Goal: Task Accomplishment & Management: Manage account settings

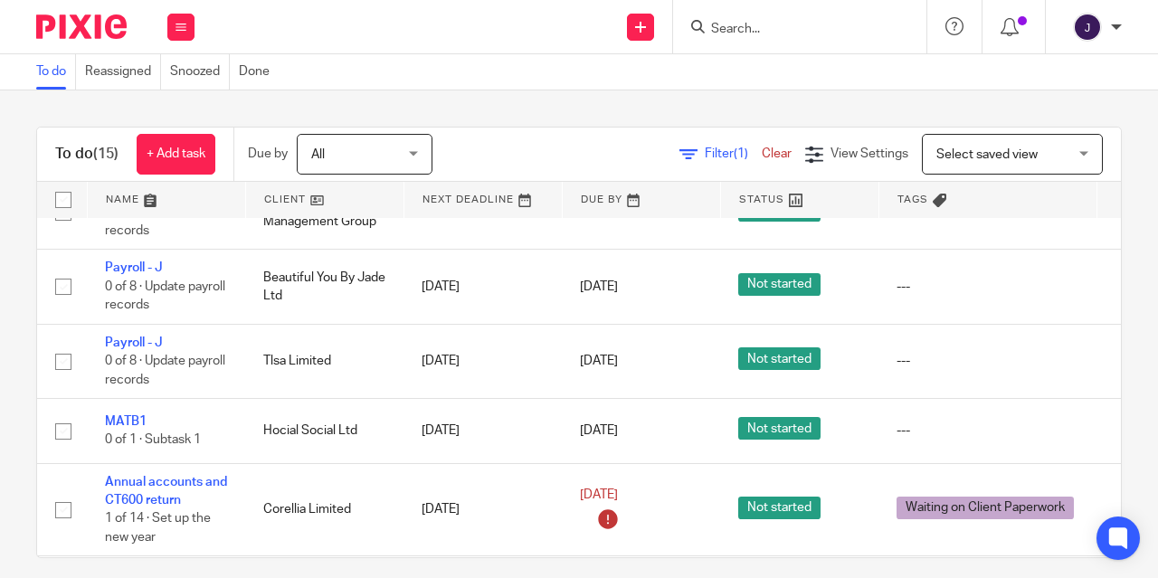
scroll to position [568, 0]
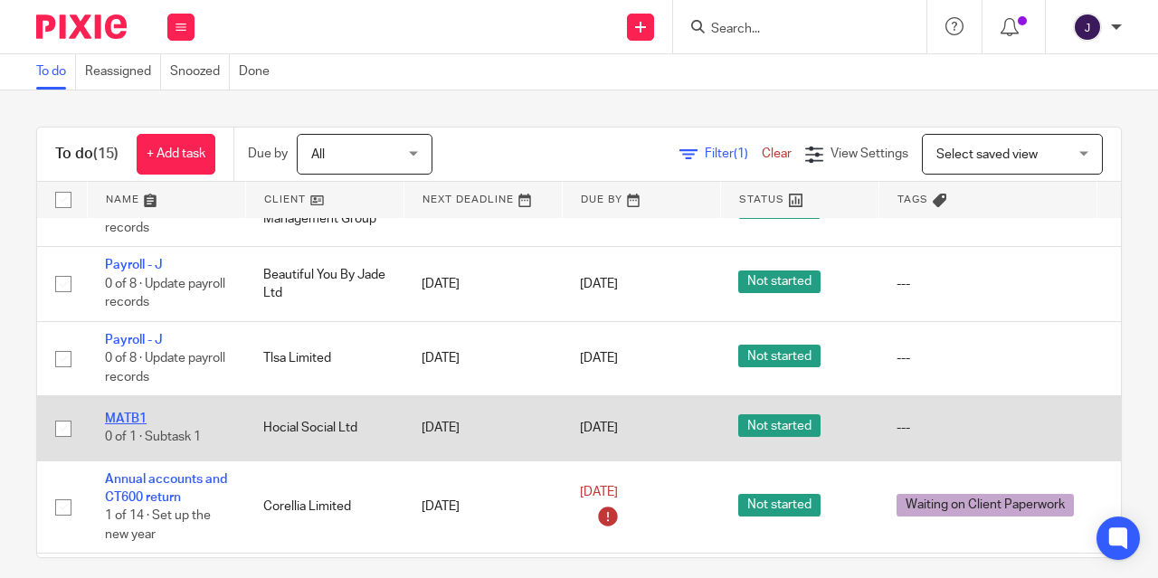
click at [135, 425] on link "MATB1" at bounding box center [126, 419] width 42 height 13
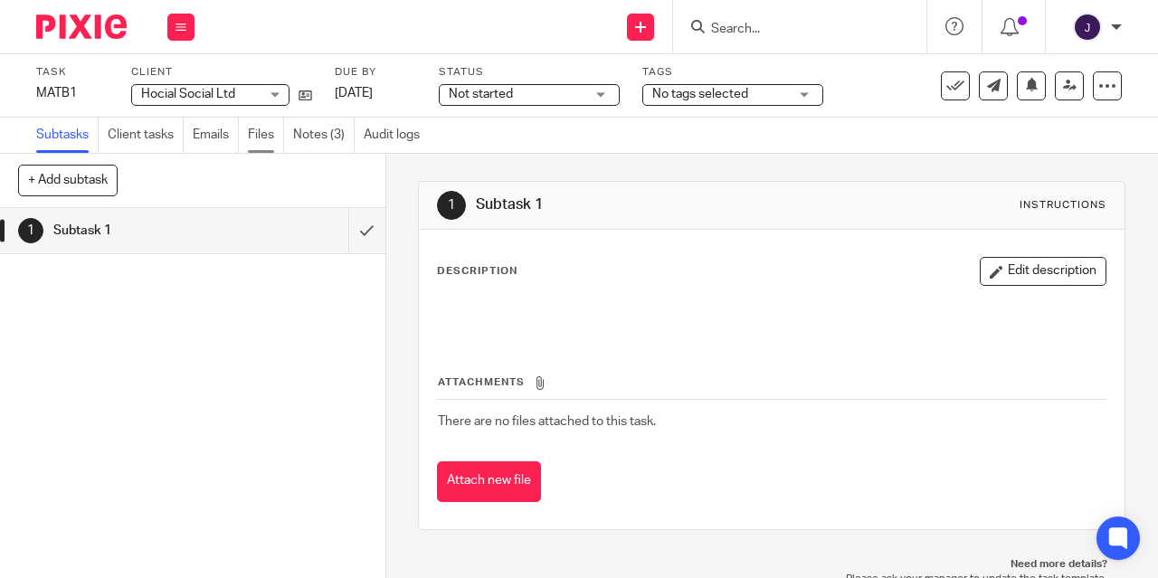
click at [261, 141] on link "Files" at bounding box center [266, 135] width 36 height 35
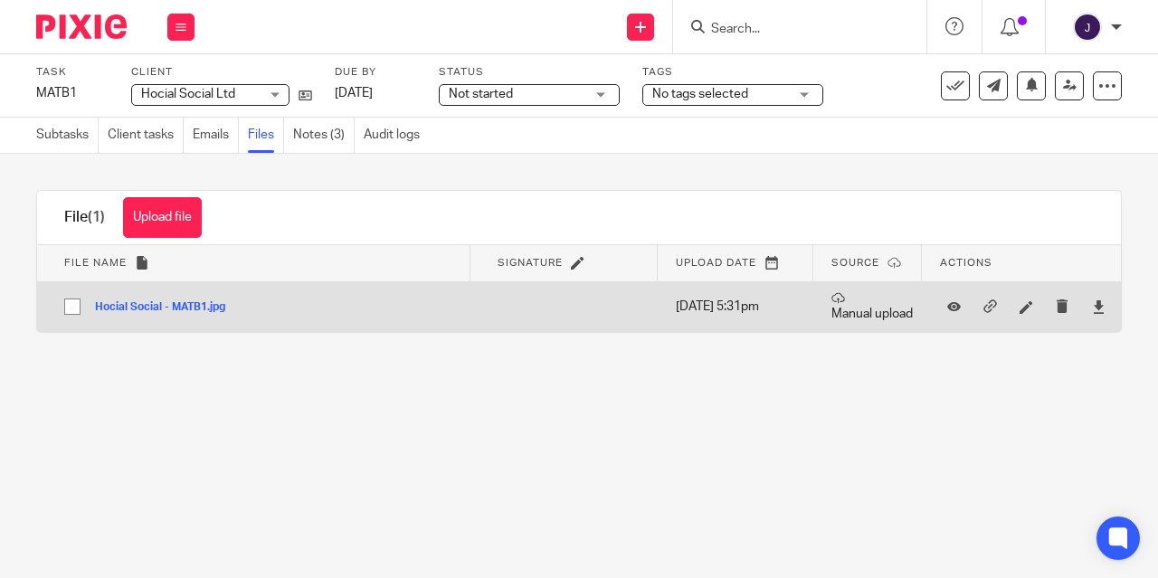
click at [162, 308] on button "Hocial Social - MATB1.jpg" at bounding box center [167, 307] width 144 height 13
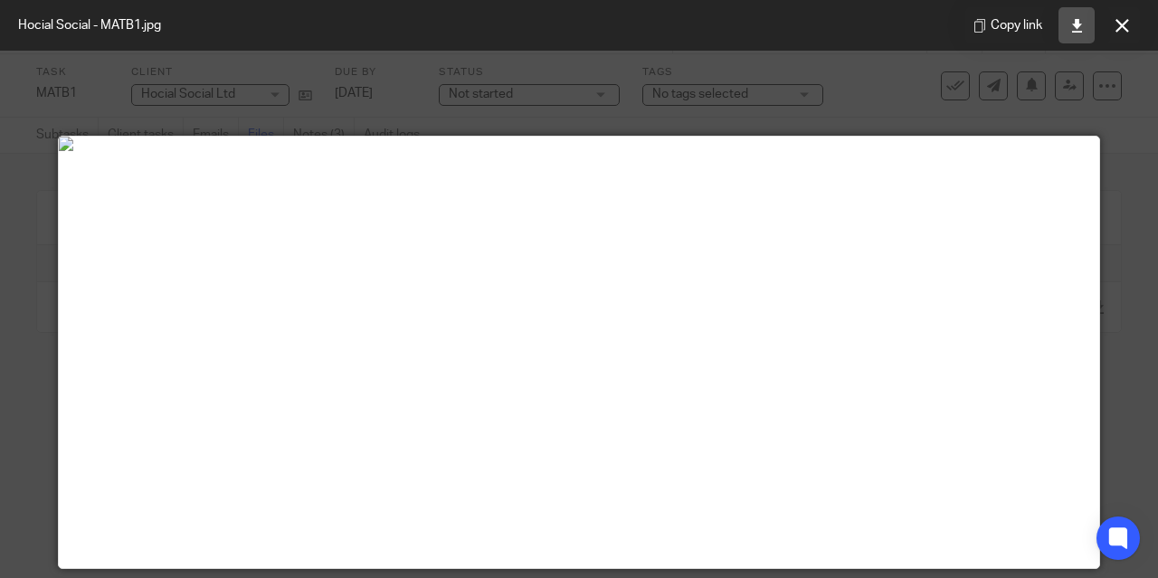
click at [1071, 33] on link at bounding box center [1077, 25] width 36 height 36
click at [1075, 25] on icon at bounding box center [1078, 26] width 14 height 14
click at [1114, 214] on div at bounding box center [579, 289] width 1158 height 578
click at [1124, 32] on icon at bounding box center [1123, 26] width 14 height 14
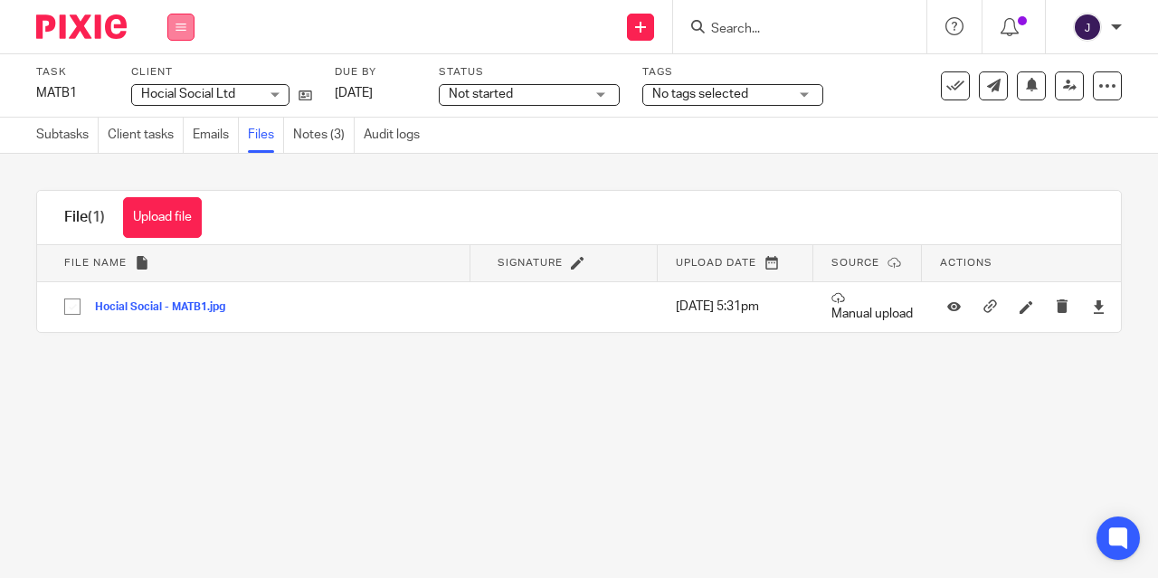
click at [169, 25] on button at bounding box center [180, 27] width 27 height 27
click at [187, 94] on li "Work" at bounding box center [181, 84] width 48 height 26
click at [177, 85] on link "Work" at bounding box center [173, 84] width 32 height 13
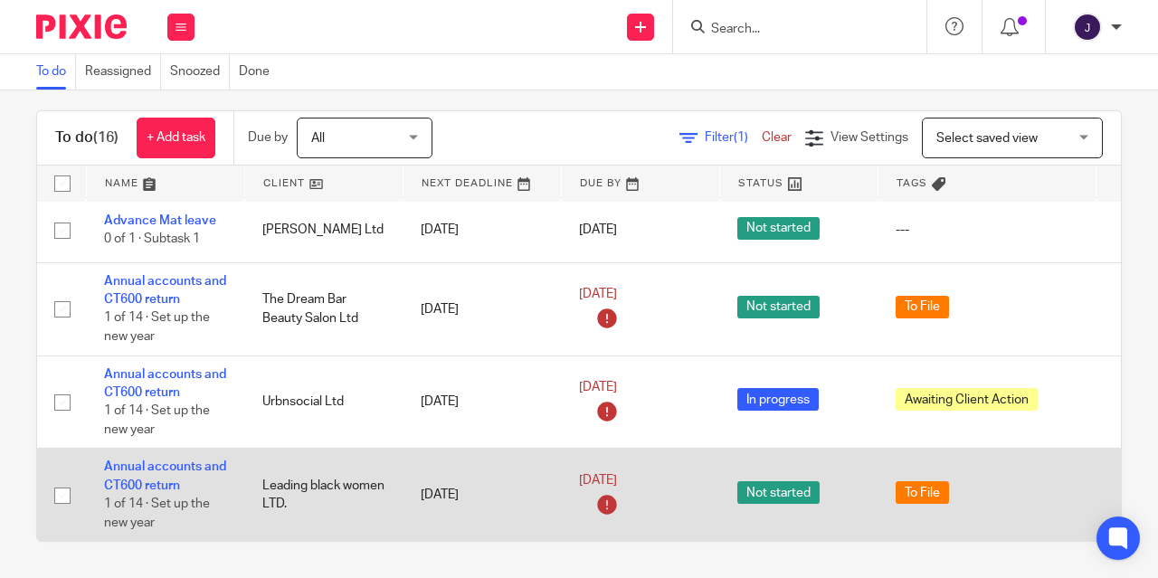
scroll to position [16, 0]
click at [169, 461] on link "Annual accounts and CT600 return" at bounding box center [165, 476] width 122 height 31
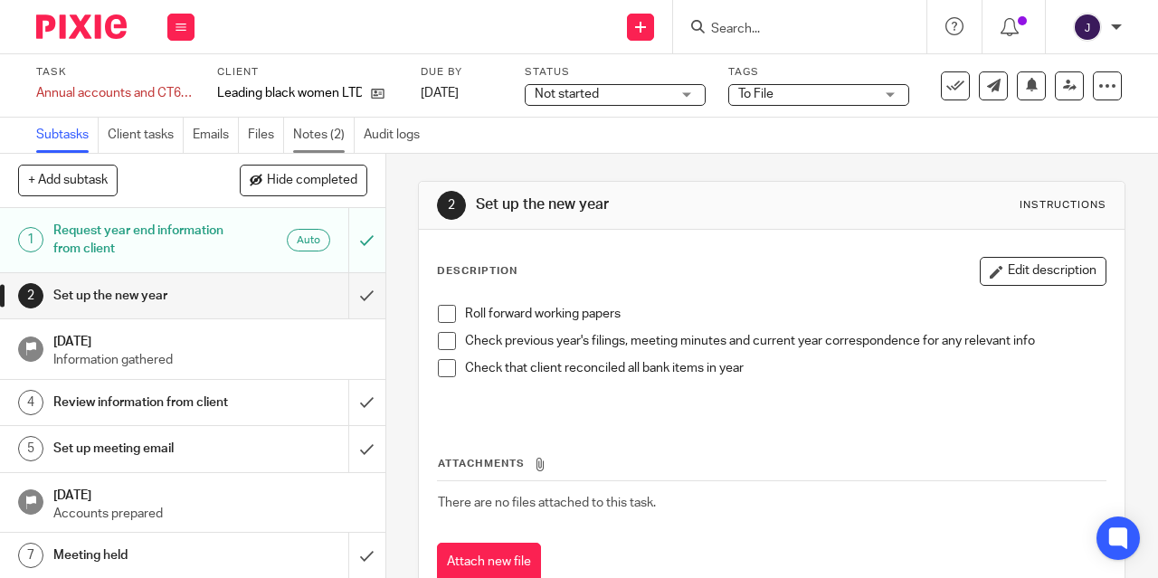
click at [325, 137] on link "Notes (2)" at bounding box center [324, 135] width 62 height 35
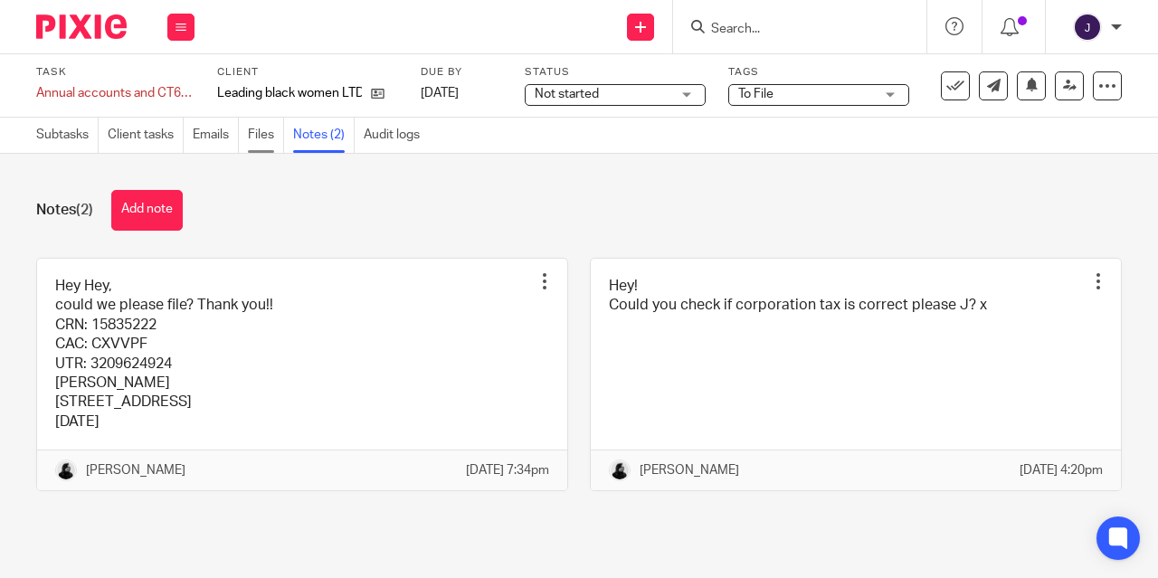
click at [253, 142] on link "Files" at bounding box center [266, 135] width 36 height 35
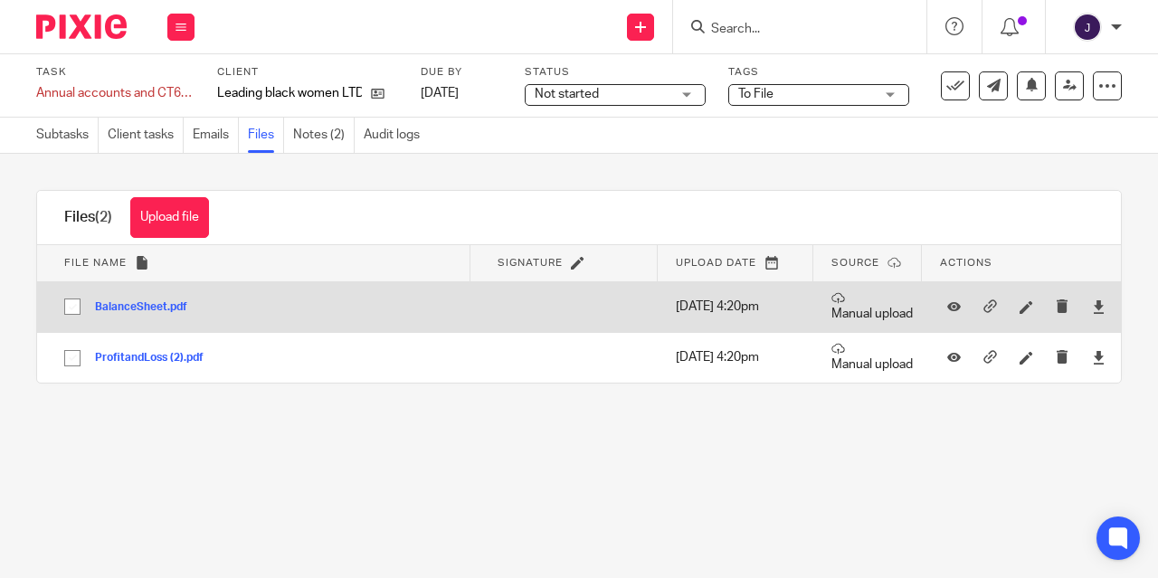
click at [135, 310] on button "BalanceSheet.pdf" at bounding box center [148, 307] width 106 height 13
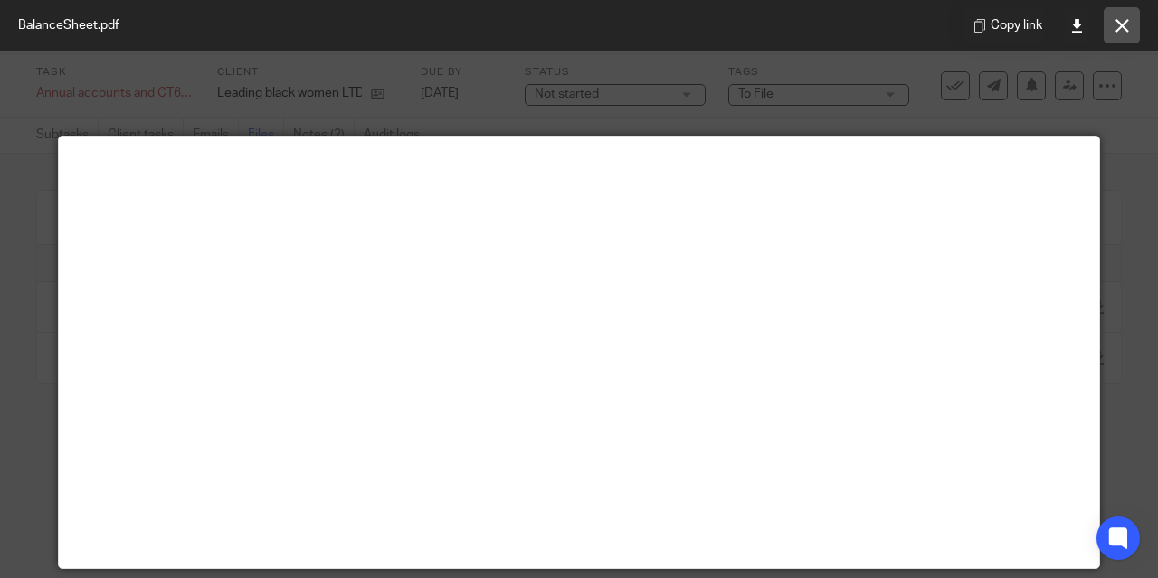
click at [1121, 34] on button at bounding box center [1122, 25] width 36 height 36
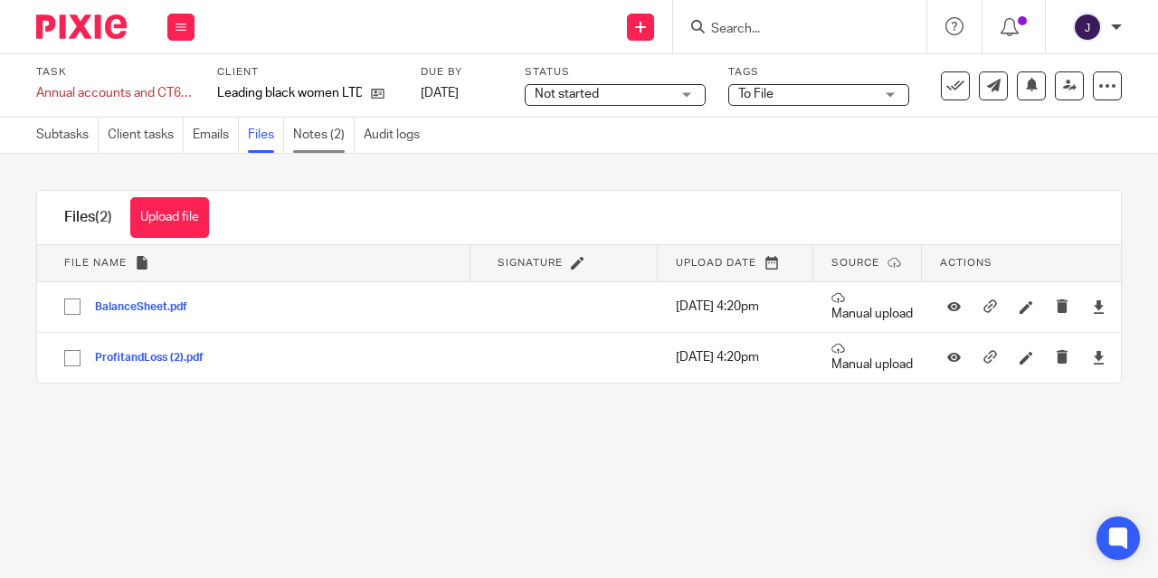
click at [310, 122] on link "Notes (2)" at bounding box center [324, 135] width 62 height 35
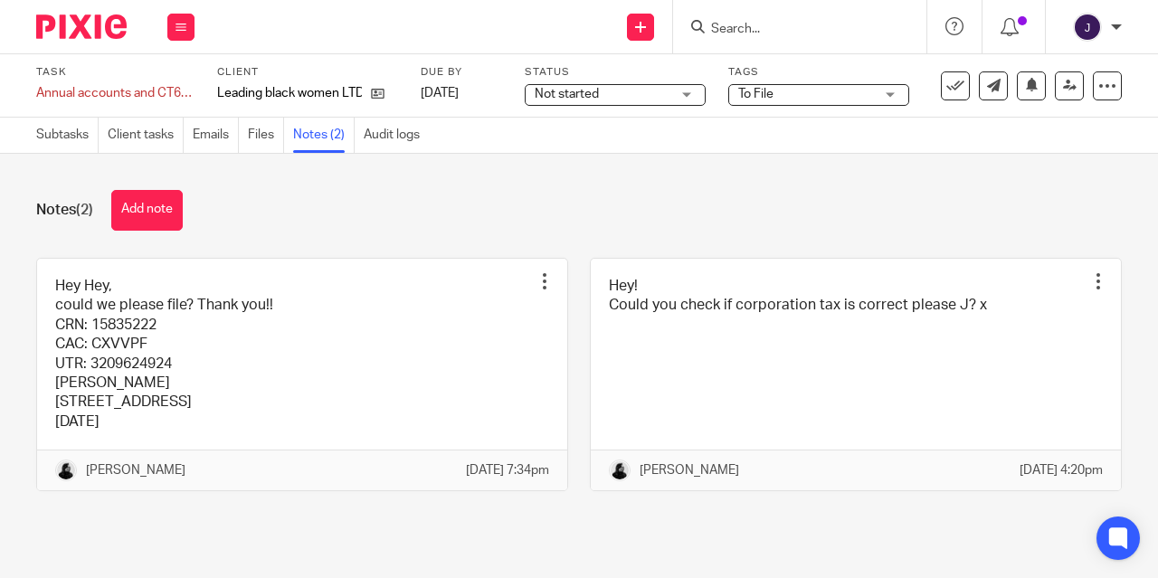
click at [106, 378] on link at bounding box center [302, 375] width 530 height 233
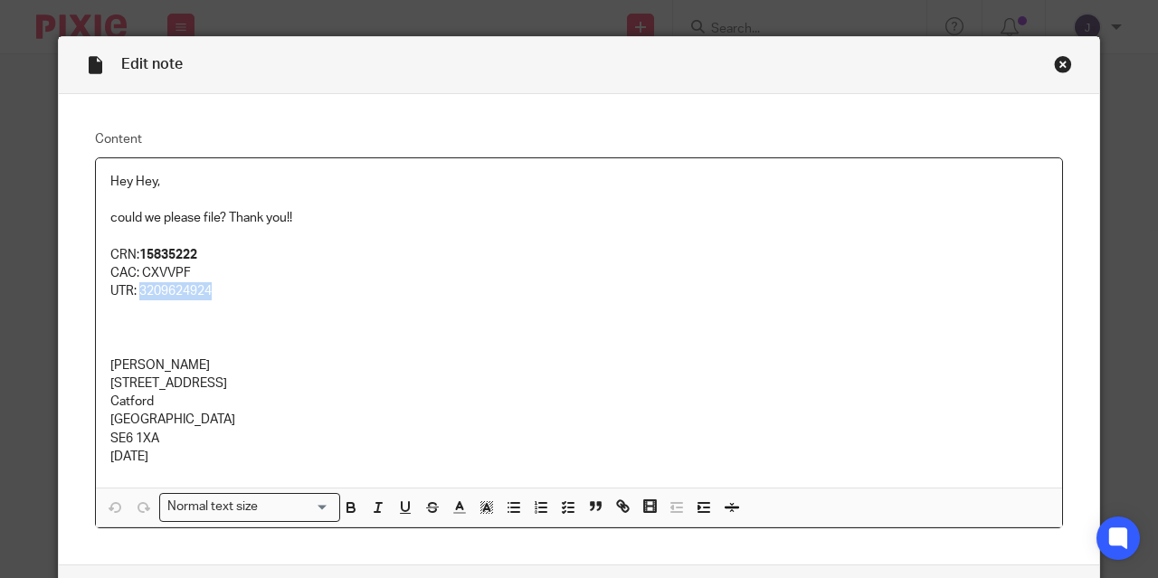
drag, startPoint x: 214, startPoint y: 291, endPoint x: 134, endPoint y: 290, distance: 79.6
click at [134, 290] on p "UTR: 3209624924" at bounding box center [579, 291] width 938 height 18
copy p "3209624924"
click at [1054, 62] on div "Close this dialog window" at bounding box center [1063, 64] width 18 height 18
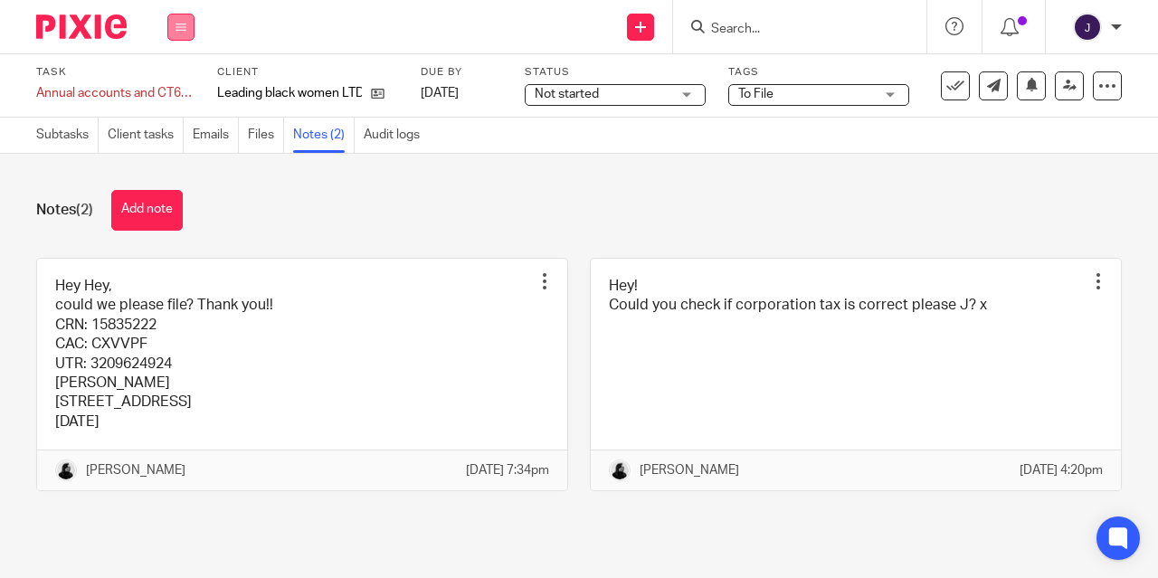
click at [180, 27] on icon at bounding box center [181, 27] width 11 height 11
click at [168, 79] on link "Work" at bounding box center [173, 84] width 32 height 13
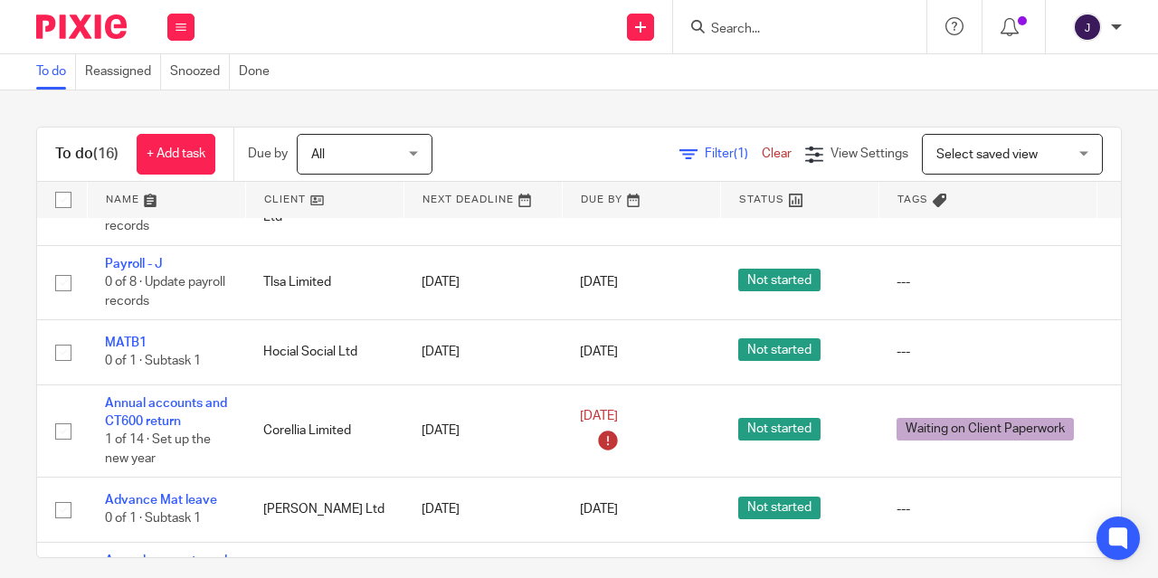
scroll to position [660, 0]
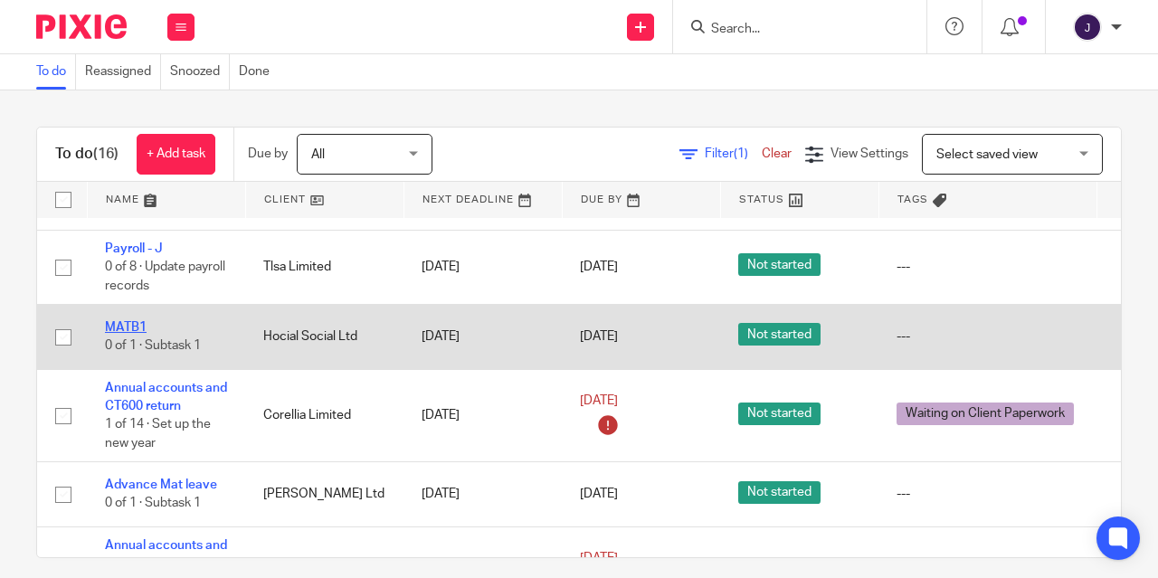
click at [121, 334] on link "MATB1" at bounding box center [126, 327] width 42 height 13
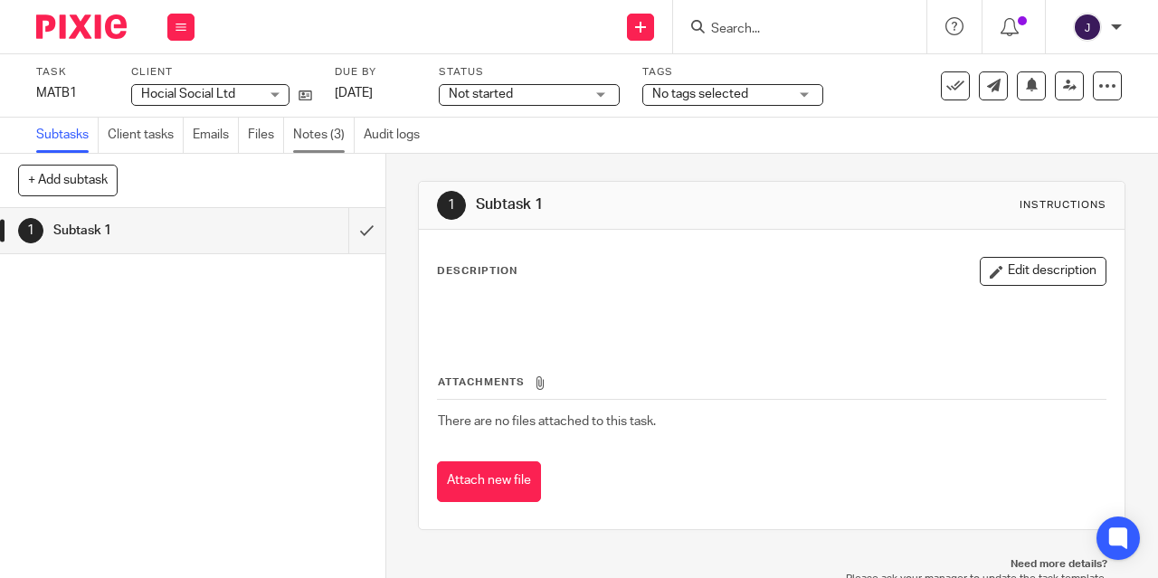
click at [330, 141] on link "Notes (3)" at bounding box center [324, 135] width 62 height 35
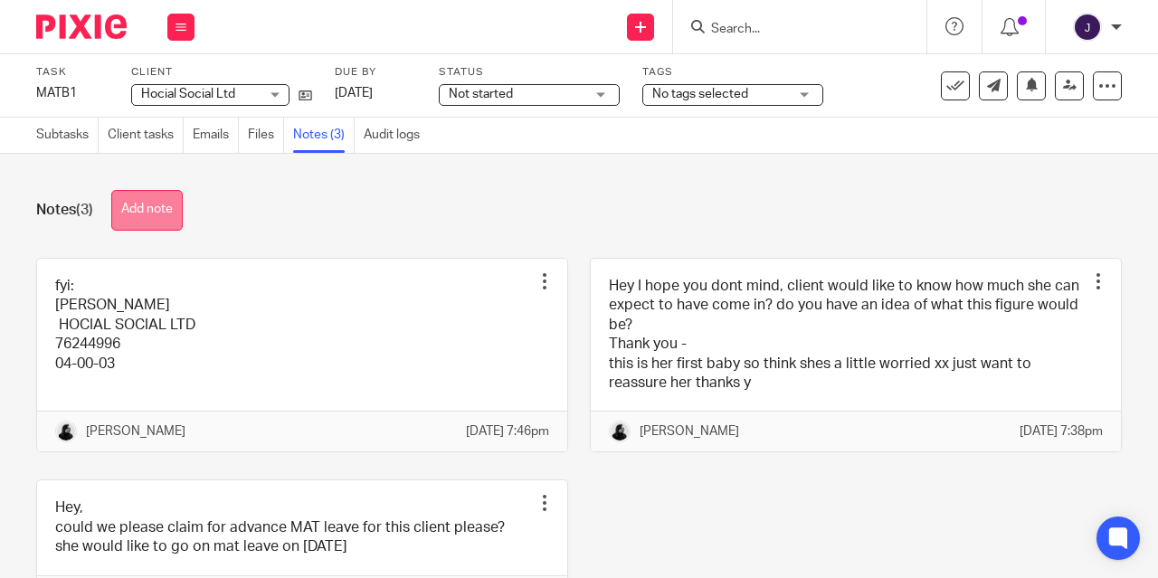
click at [160, 221] on button "Add note" at bounding box center [146, 210] width 71 height 41
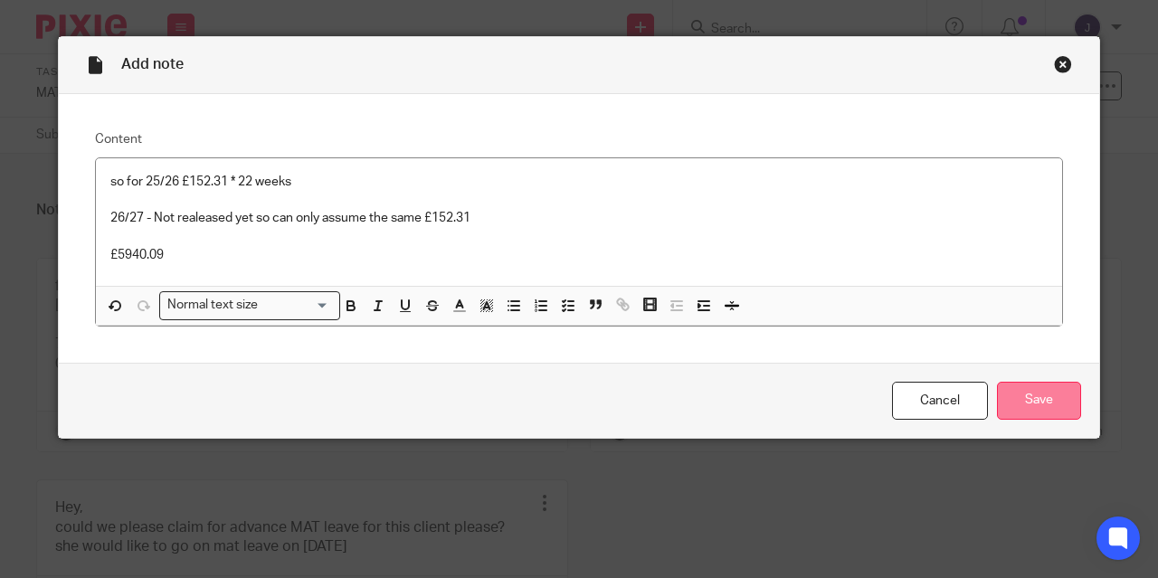
click at [1011, 403] on input "Save" at bounding box center [1039, 401] width 84 height 39
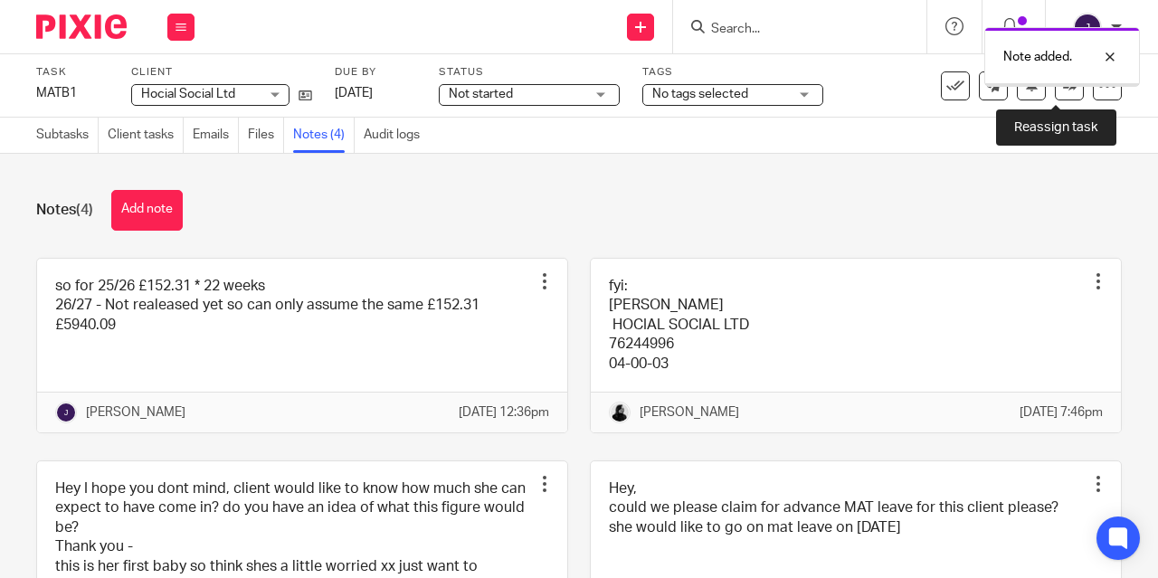
click at [1063, 90] on icon at bounding box center [1070, 86] width 14 height 14
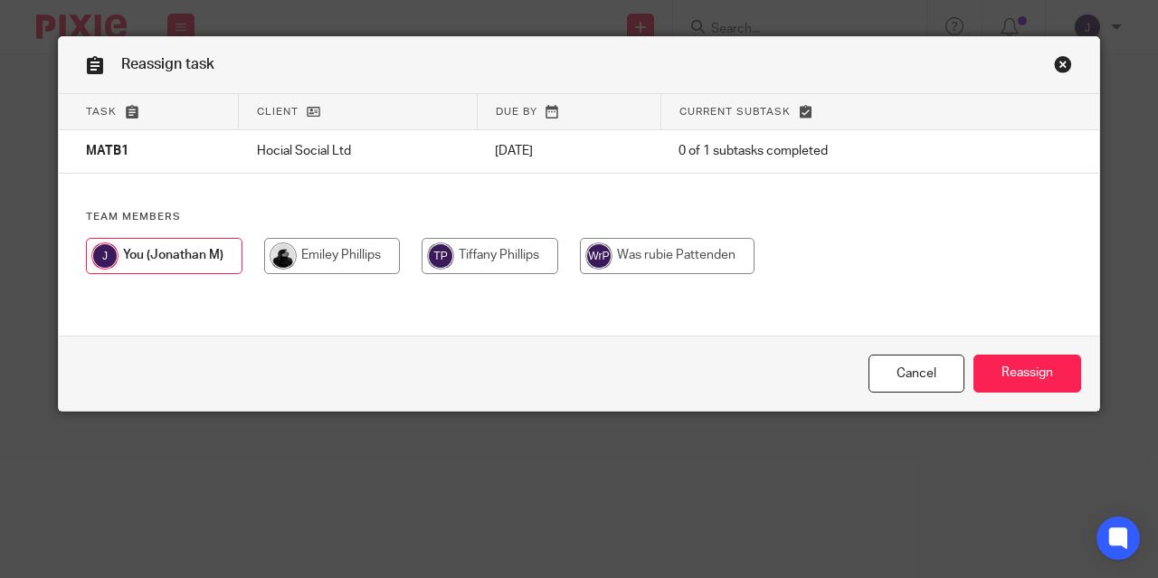
click at [308, 267] on input "radio" at bounding box center [332, 256] width 136 height 36
radio input "true"
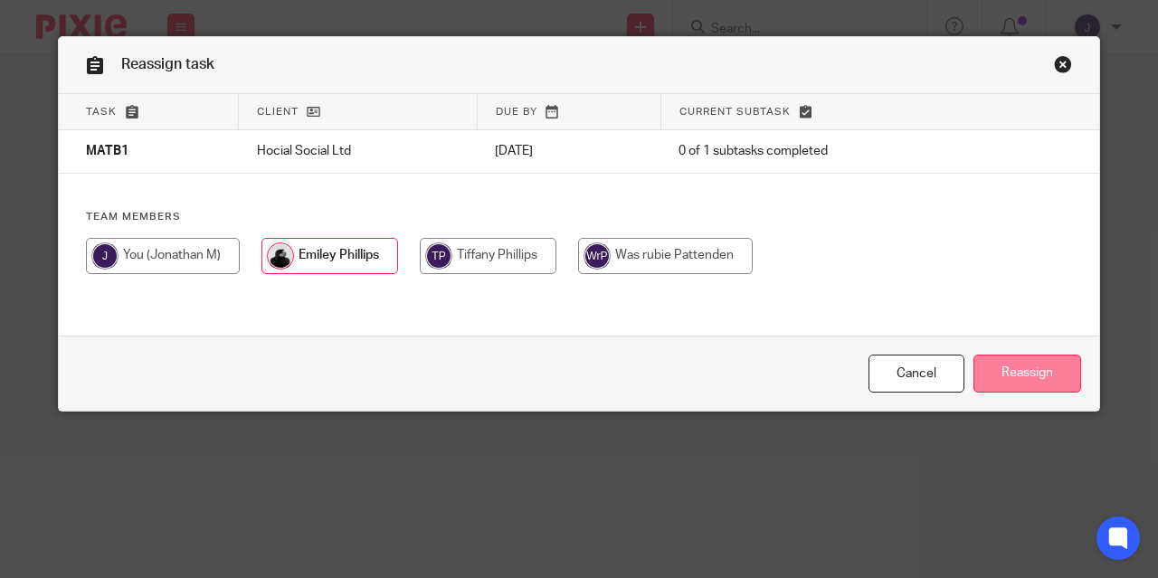
click at [1012, 371] on input "Reassign" at bounding box center [1028, 374] width 108 height 39
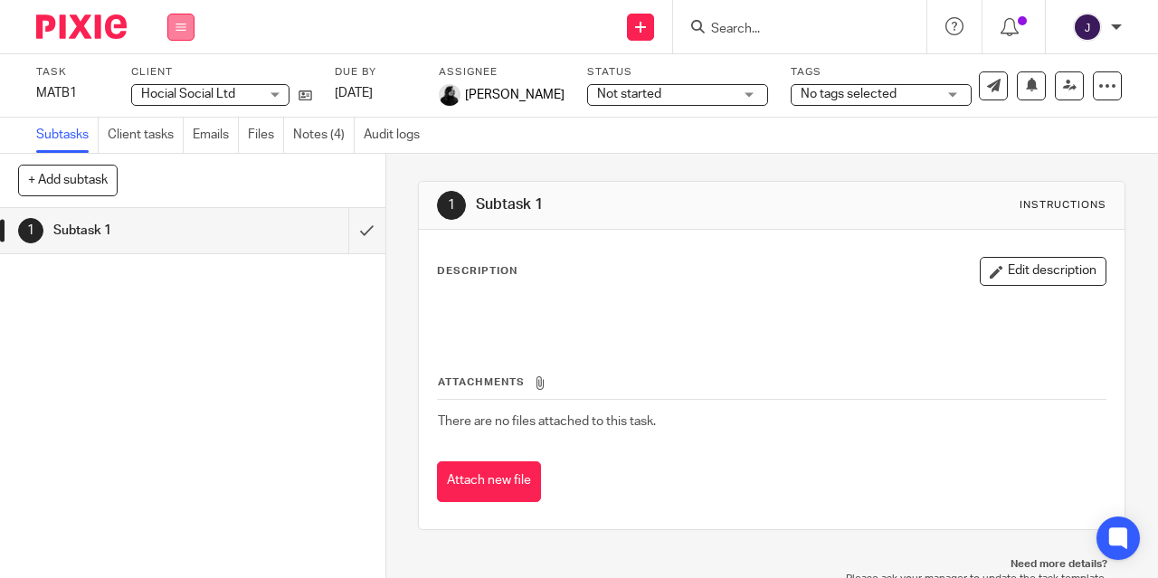
click at [182, 35] on button at bounding box center [180, 27] width 27 height 27
click at [178, 84] on link "Work" at bounding box center [173, 84] width 32 height 13
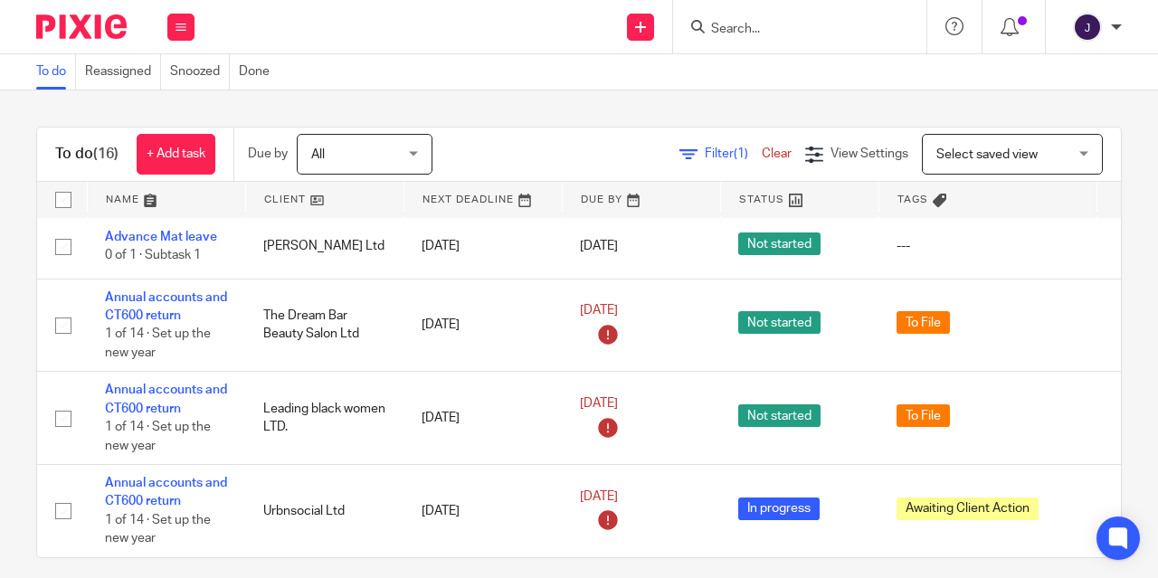
scroll to position [948, 0]
